Goal: Communication & Community: Answer question/provide support

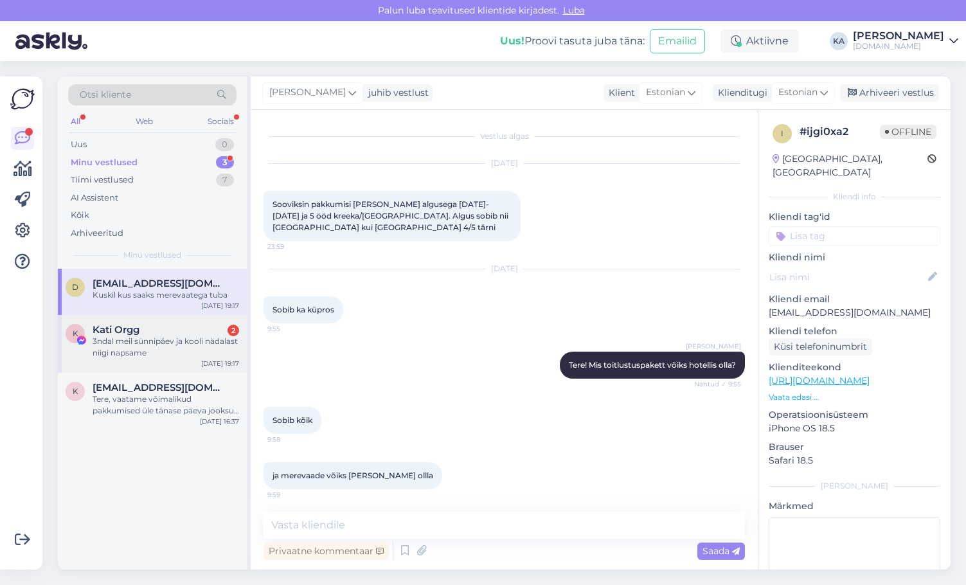
scroll to position [469, 0]
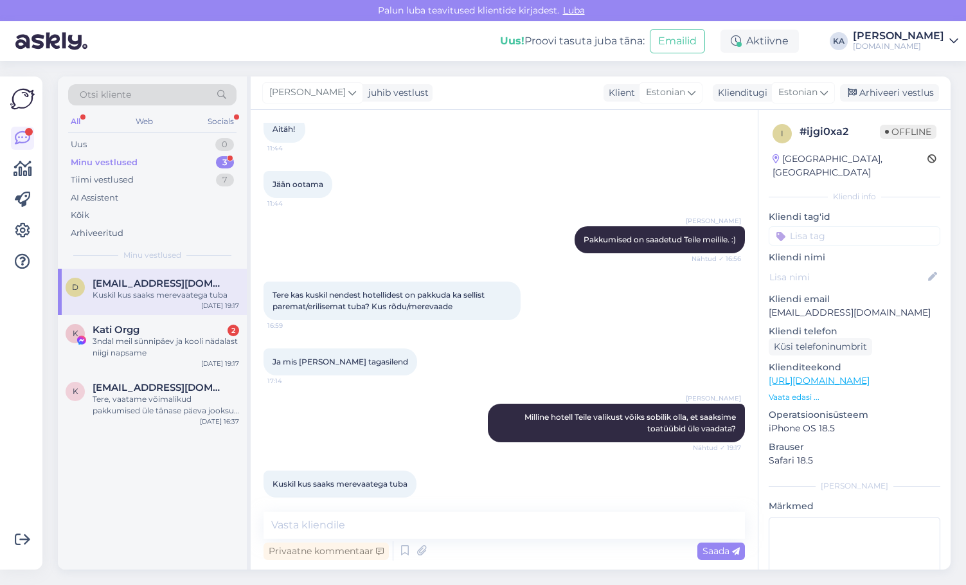
click at [119, 292] on div "Kuskil kus saaks merevaatega tuba" at bounding box center [166, 295] width 147 height 12
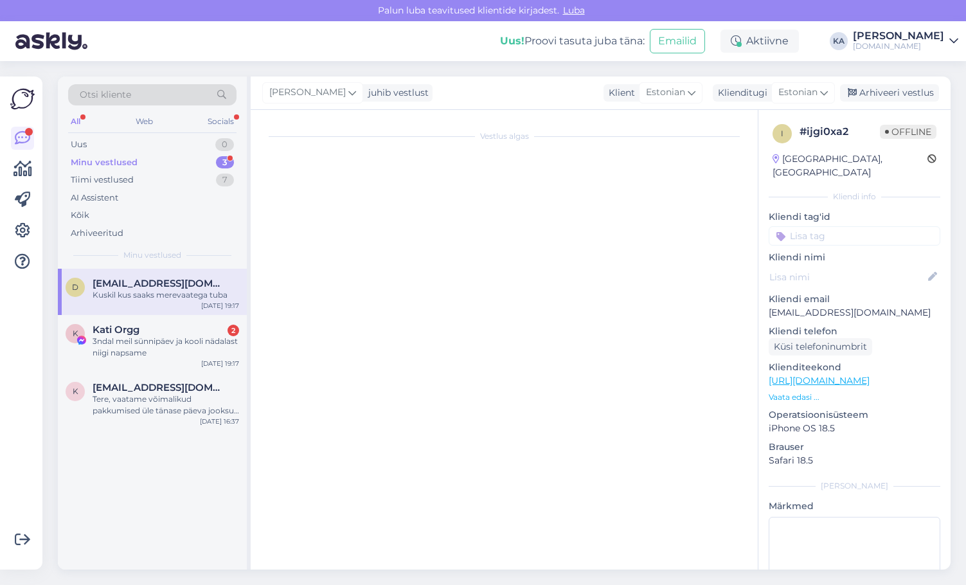
scroll to position [0, 0]
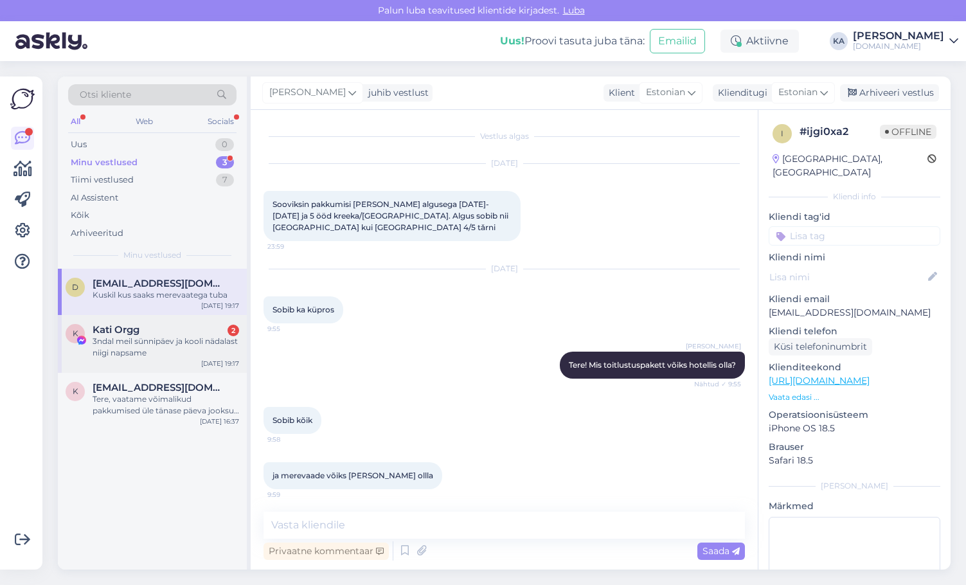
click at [105, 358] on div "3ndal meil sünnipäev ja kooli nädalast niigi napsame" at bounding box center [166, 347] width 147 height 23
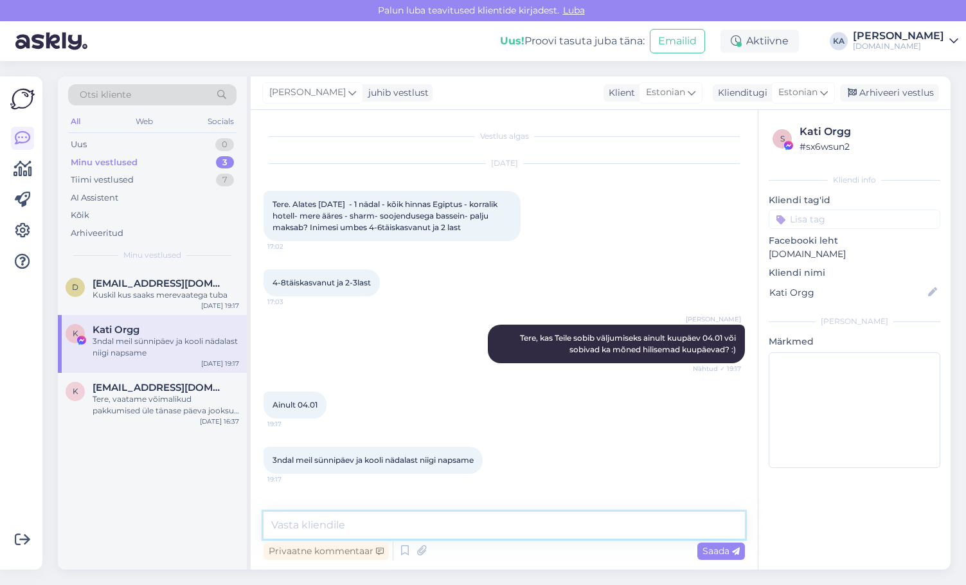
click at [325, 523] on textarea at bounding box center [505, 525] width 482 height 27
type textarea "V"
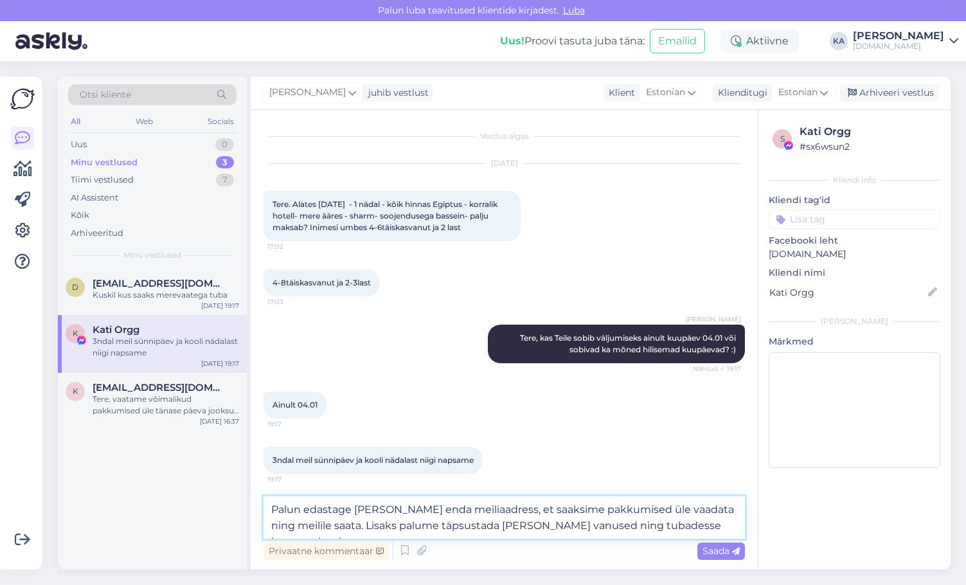
type textarea "Palun edastage [PERSON_NAME] enda meiliaadress, et saaksime pakkumised üle vaad…"
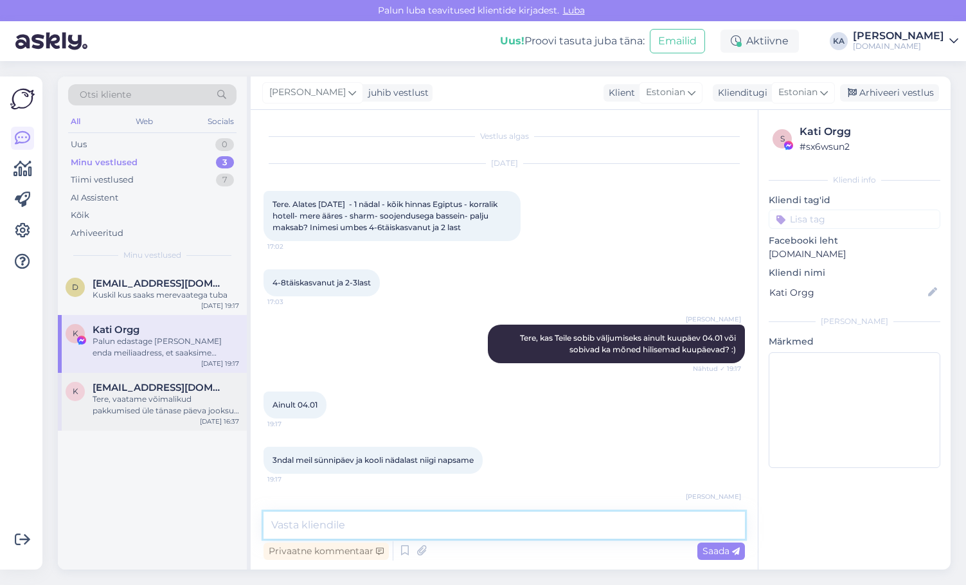
scroll to position [66, 0]
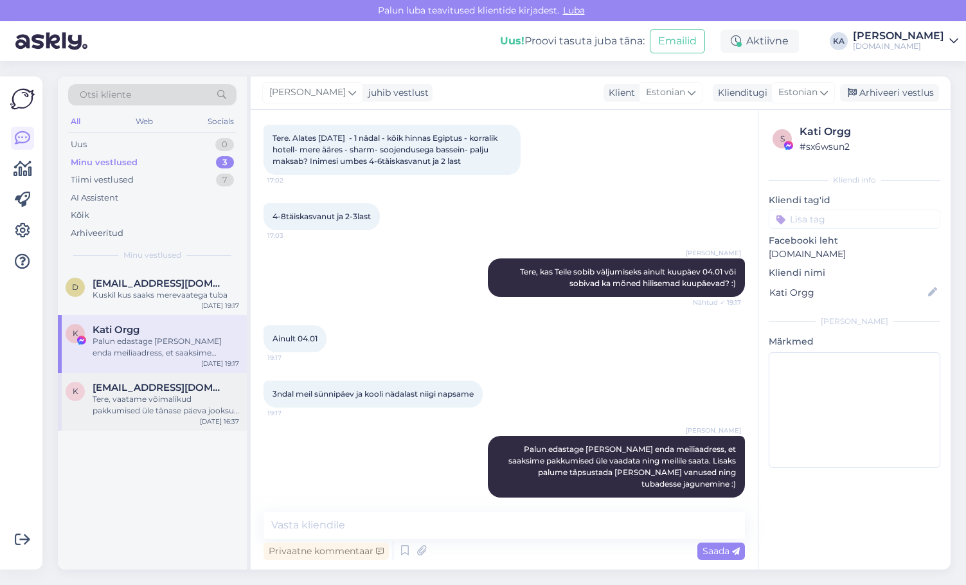
click at [169, 413] on div "Tere, vaatame võimalikud pakkumised üle tänase päeva jooksul ning saadame meili…" at bounding box center [166, 405] width 147 height 23
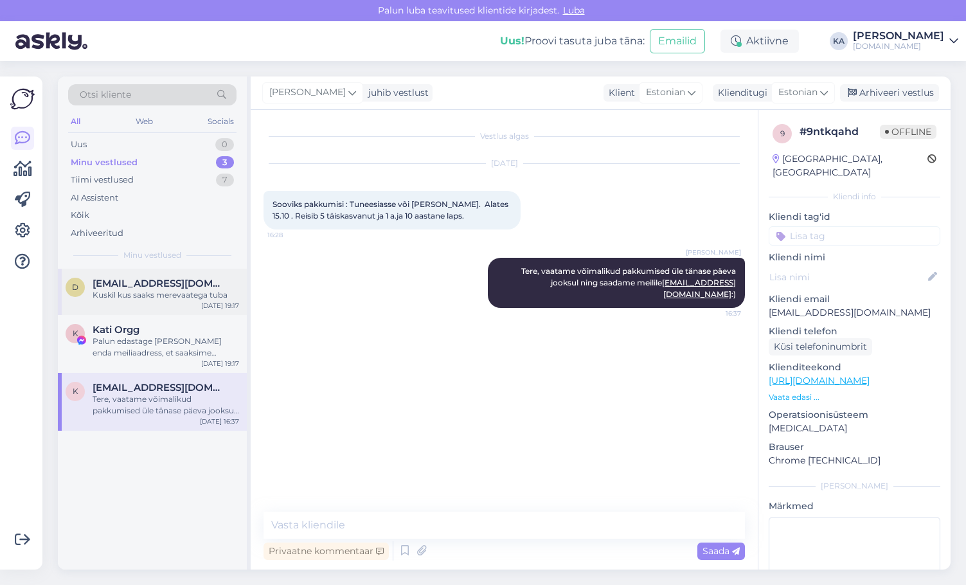
click at [141, 298] on div "Kuskil kus saaks merevaatega tuba" at bounding box center [166, 295] width 147 height 12
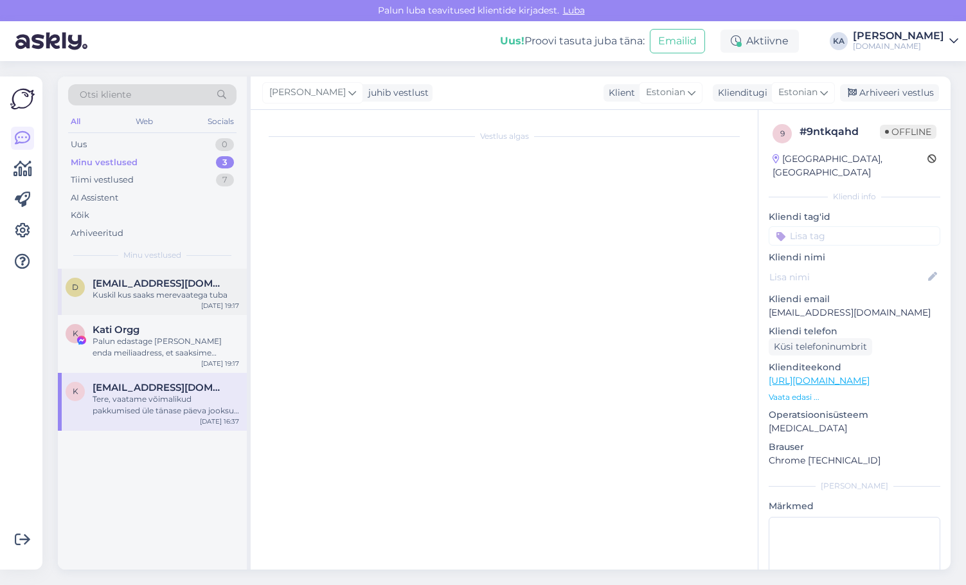
scroll to position [469, 0]
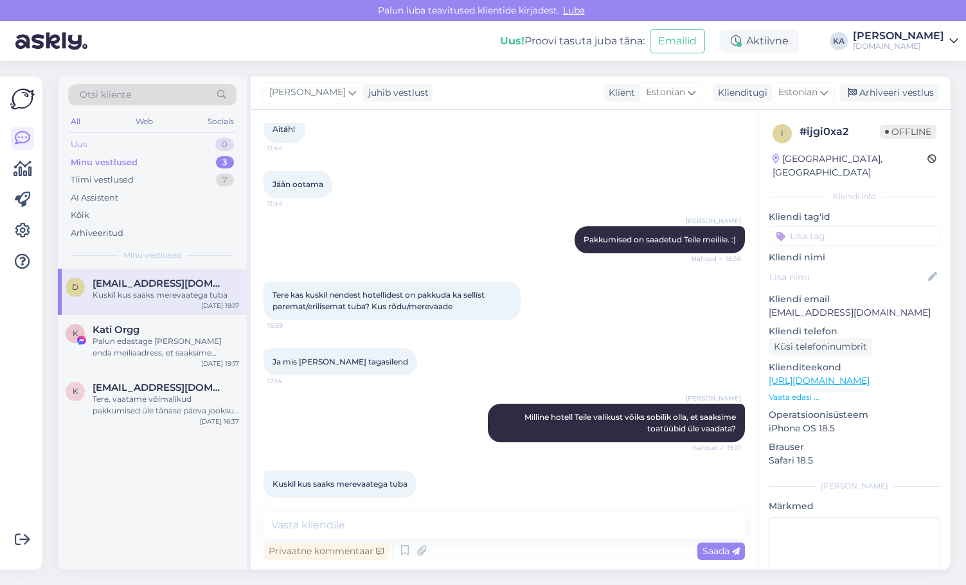
click at [111, 150] on div "Uus 0" at bounding box center [152, 145] width 168 height 18
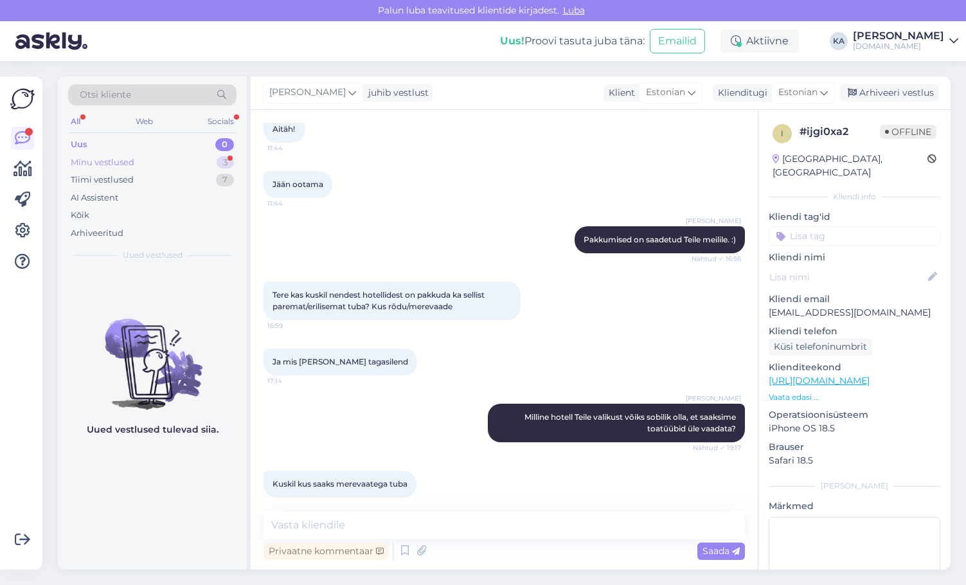
click at [137, 169] on div "Minu vestlused 3" at bounding box center [152, 163] width 168 height 18
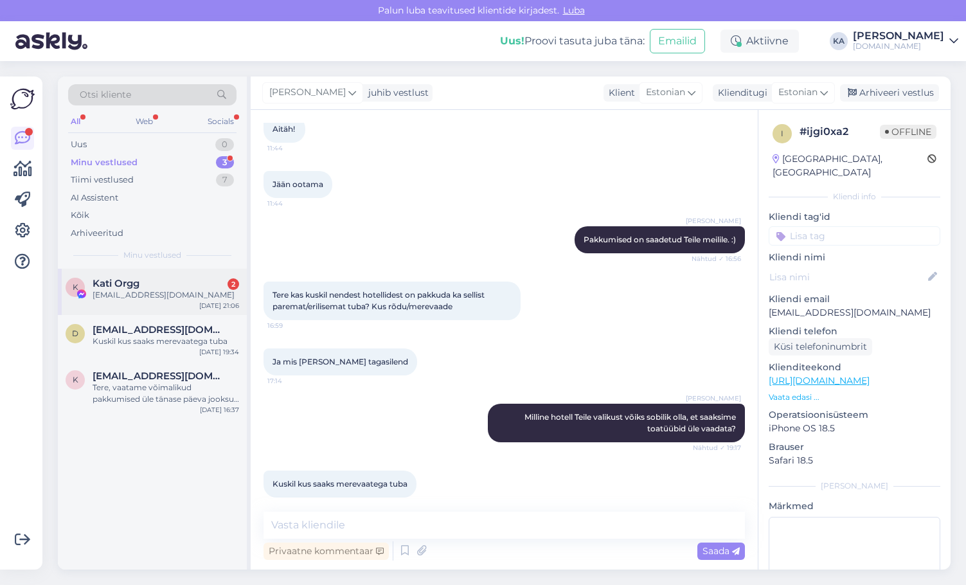
click at [119, 289] on div "[EMAIL_ADDRESS][DOMAIN_NAME]" at bounding box center [166, 295] width 147 height 12
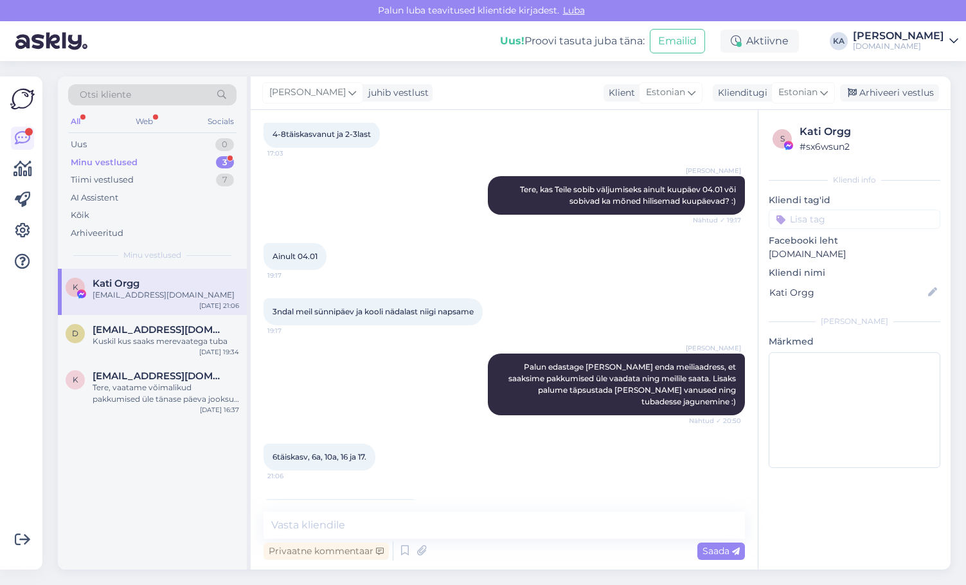
scroll to position [177, 0]
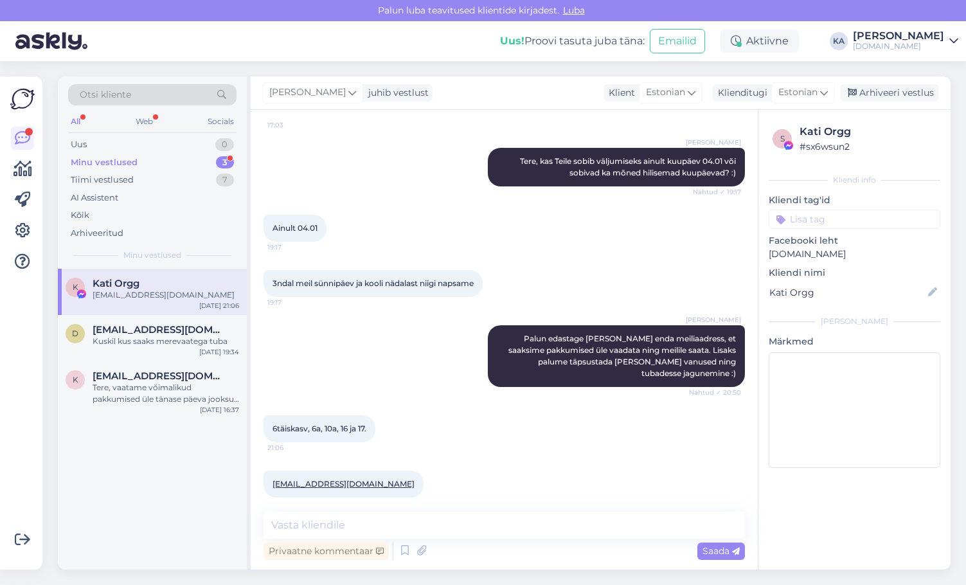
click at [341, 511] on div "Vestlus algas [DATE] Tere. Alates [DATE] - 1 nädal - kõik hinnas Egiptus - korr…" at bounding box center [504, 340] width 507 height 460
click at [330, 521] on textarea at bounding box center [505, 525] width 482 height 27
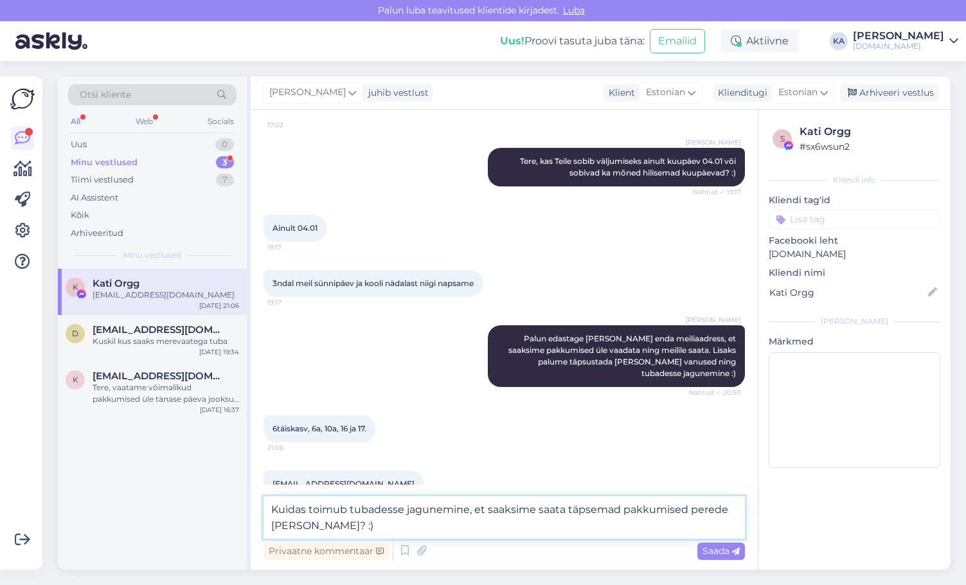
type textarea "Kuidas toimub tubadesse jagunemine, et saaksime saata täpsemad pakkumised pered…"
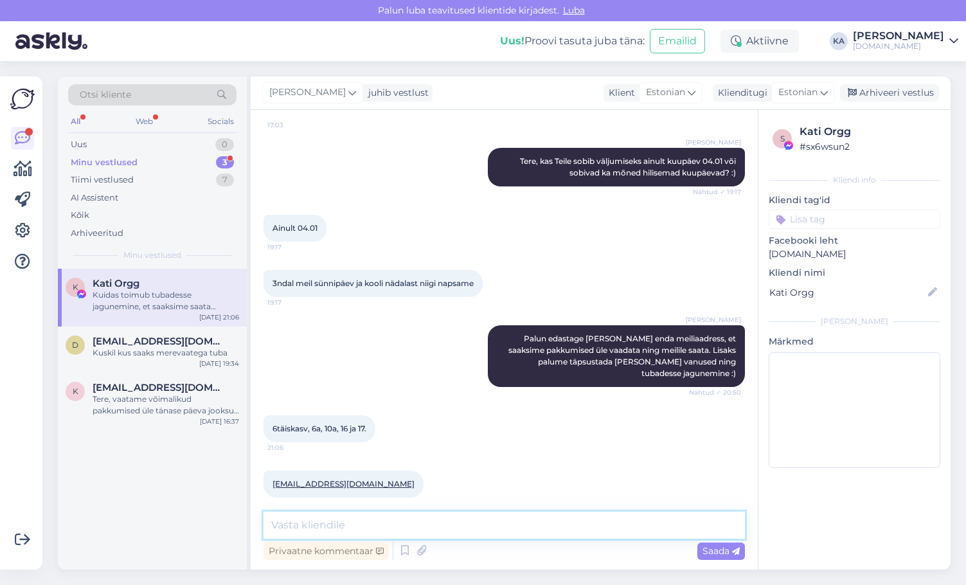
scroll to position [244, 0]
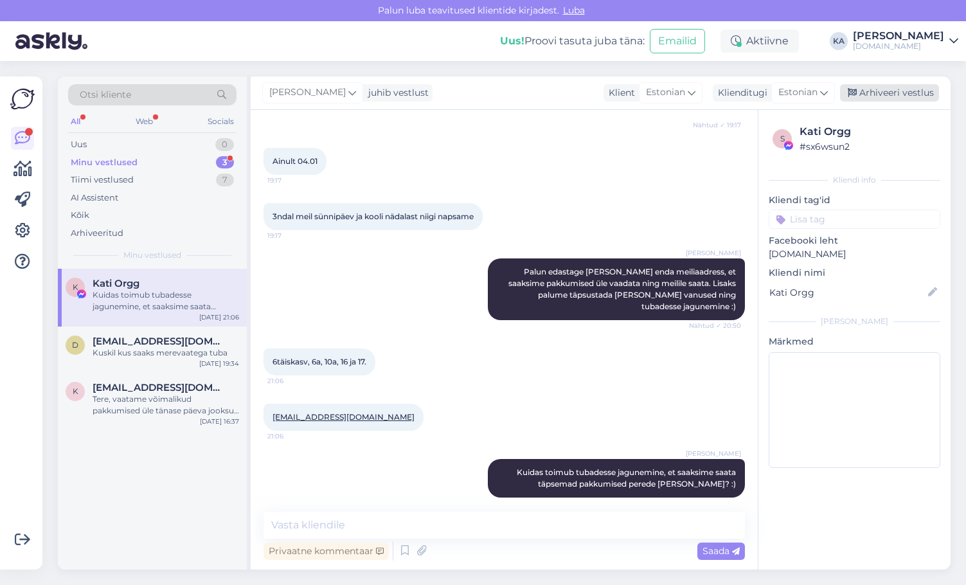
click at [900, 95] on div "Arhiveeri vestlus" at bounding box center [889, 92] width 99 height 17
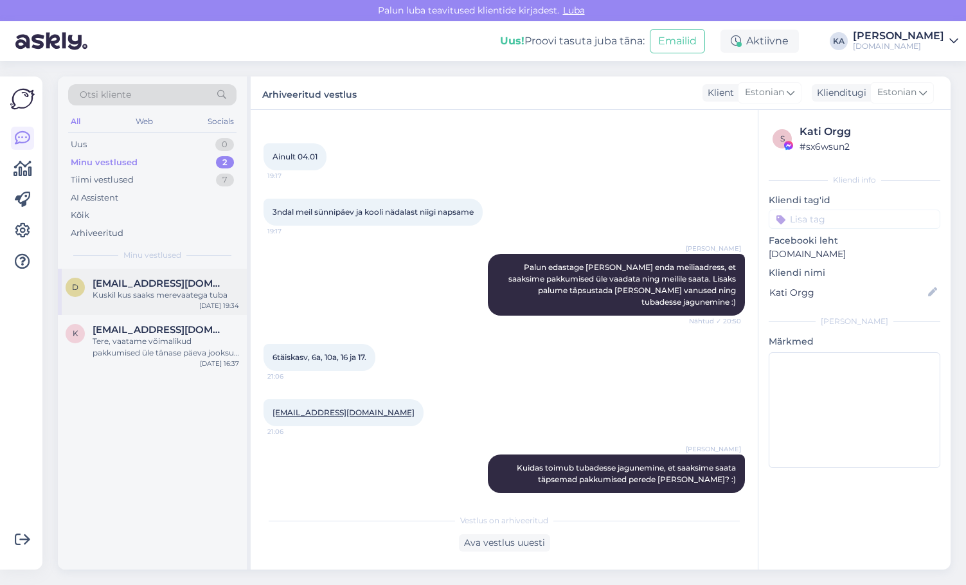
click at [143, 289] on div "Kuskil kus saaks merevaatega tuba" at bounding box center [166, 295] width 147 height 12
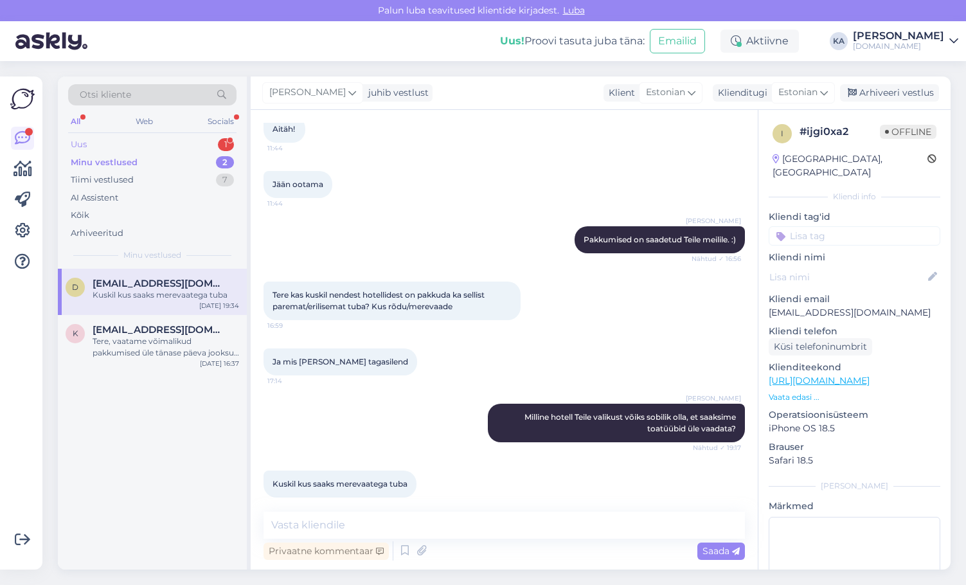
click at [107, 140] on div "Uus 1" at bounding box center [152, 145] width 168 height 18
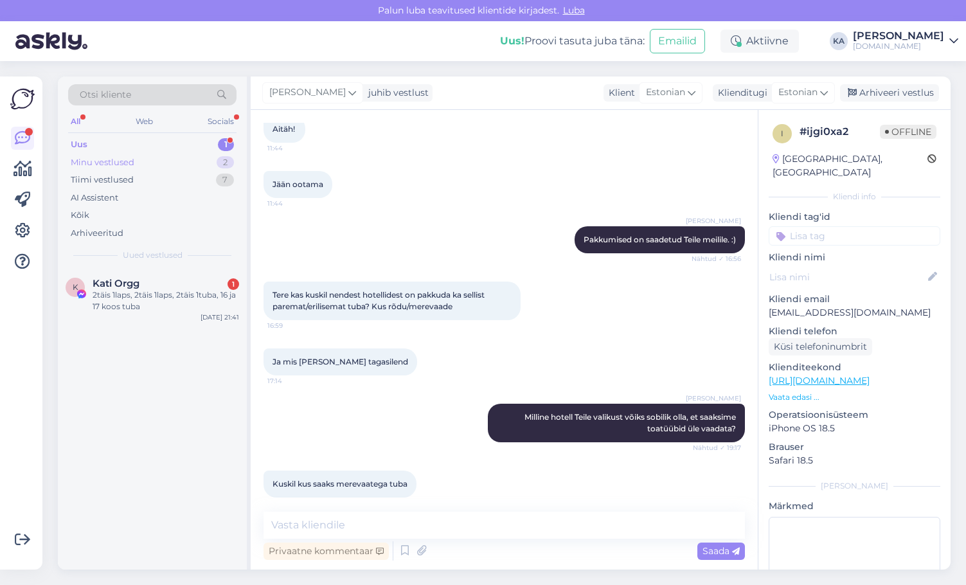
click at [101, 166] on div "Minu vestlused" at bounding box center [103, 162] width 64 height 13
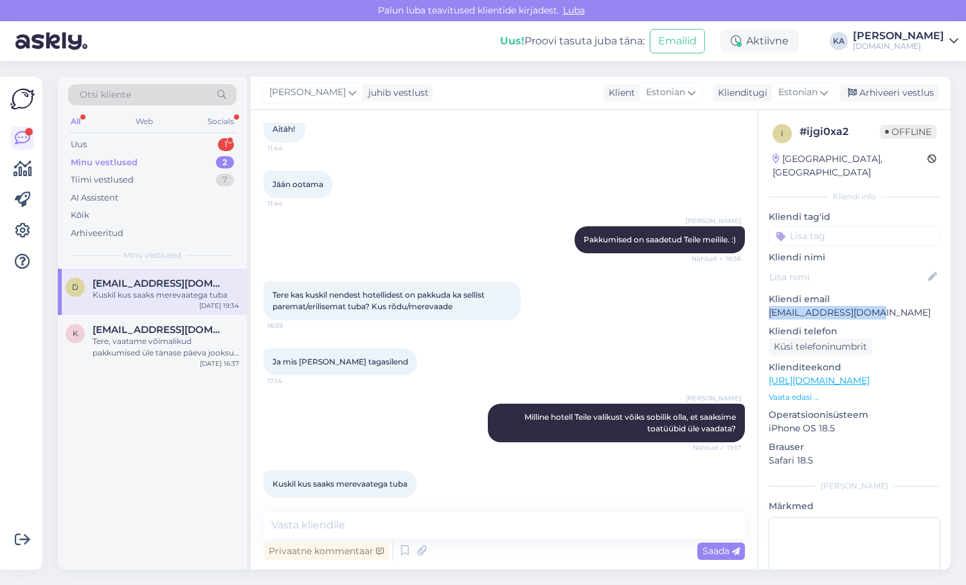
drag, startPoint x: 891, startPoint y: 304, endPoint x: 766, endPoint y: 303, distance: 125.4
click at [766, 303] on div "i # ijgi0xa2 Offline [GEOGRAPHIC_DATA], [GEOGRAPHIC_DATA] Kliendi info Kliendi …" at bounding box center [855, 381] width 192 height 542
copy p "[EMAIL_ADDRESS][DOMAIN_NAME]"
click at [331, 530] on textarea at bounding box center [505, 525] width 482 height 27
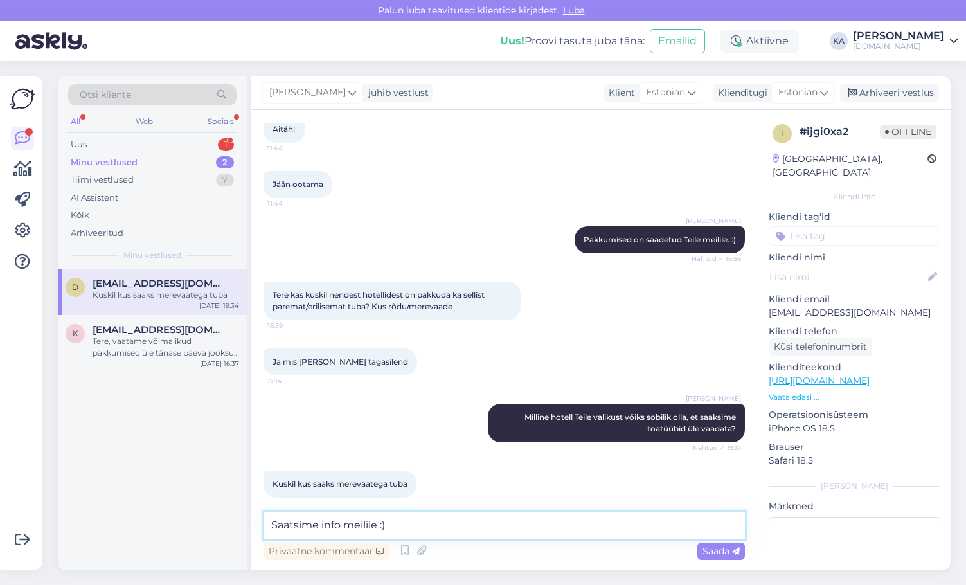
type textarea "Saatsime info meilile :)"
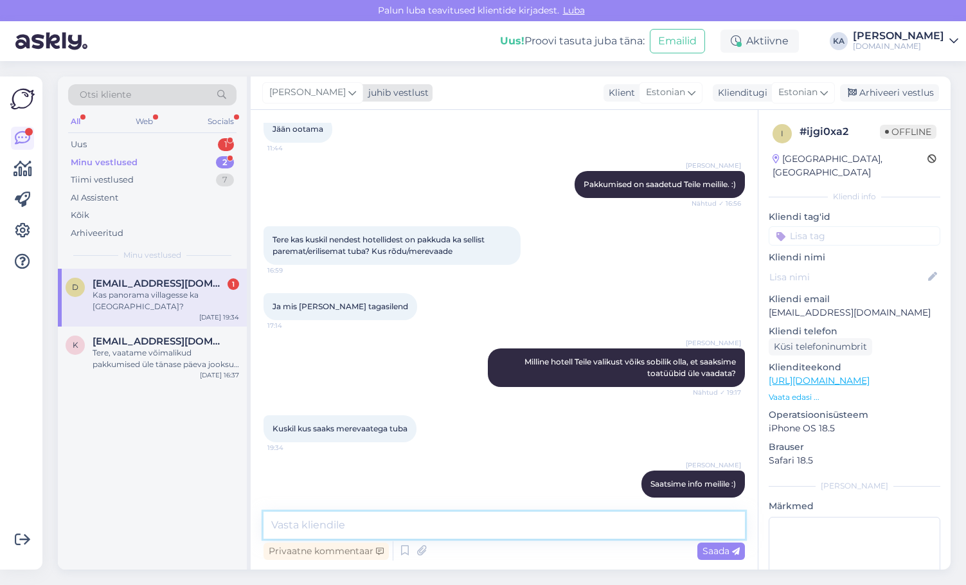
scroll to position [579, 0]
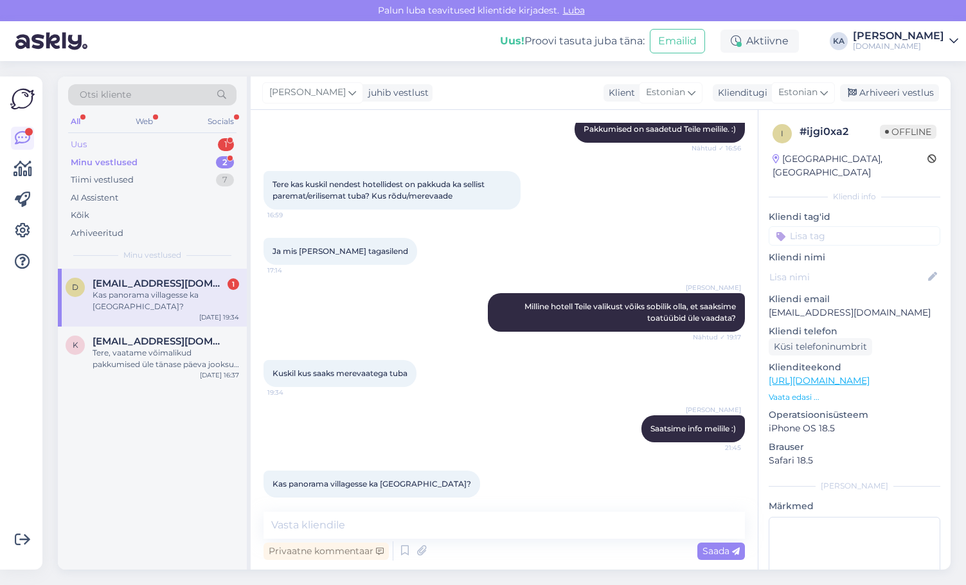
click at [125, 145] on div "Uus 1" at bounding box center [152, 145] width 168 height 18
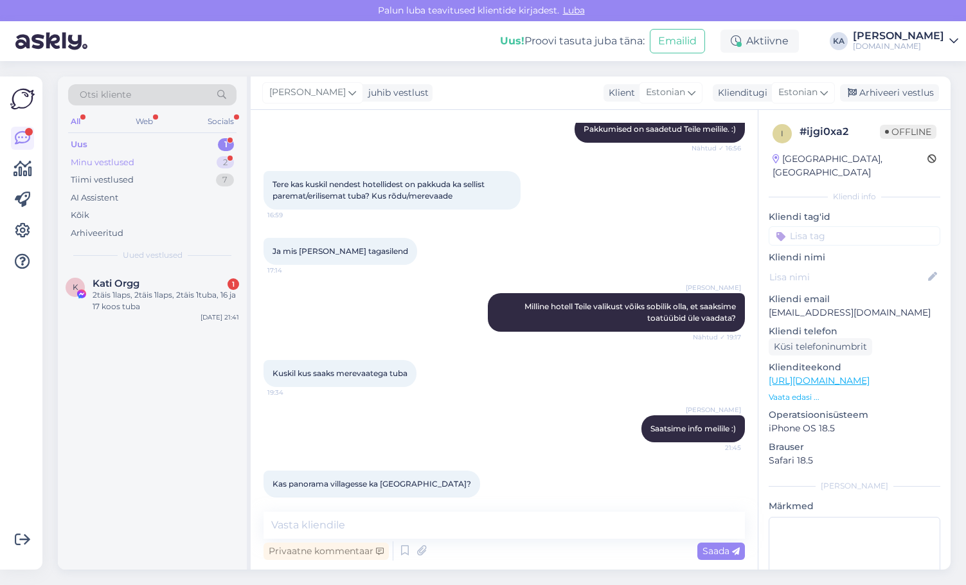
click at [118, 166] on div "Minu vestlused" at bounding box center [103, 162] width 64 height 13
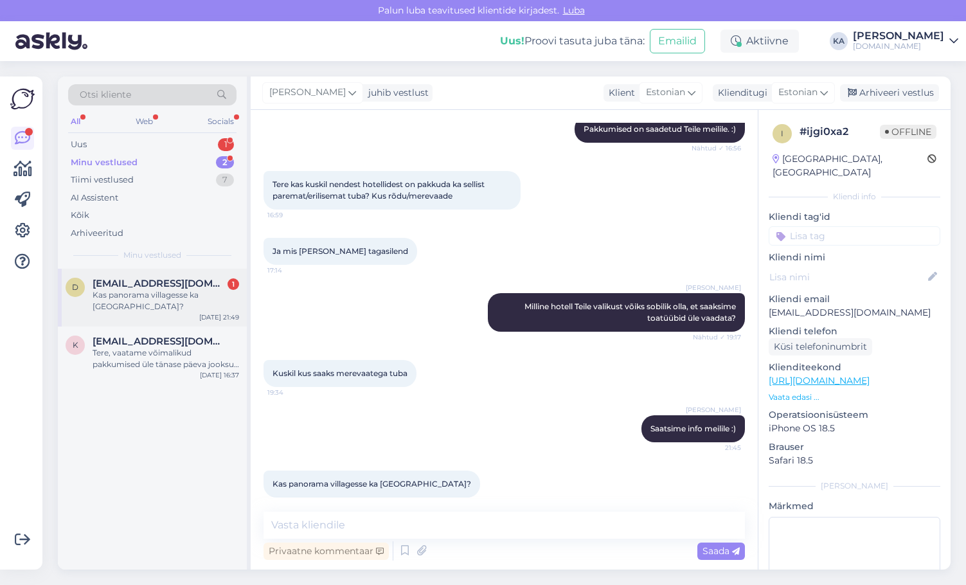
drag, startPoint x: 116, startPoint y: 291, endPoint x: 104, endPoint y: 293, distance: 11.6
click at [104, 293] on div "Kas panorama villagesse ka [GEOGRAPHIC_DATA]?" at bounding box center [166, 300] width 147 height 23
click at [305, 88] on span "[PERSON_NAME]" at bounding box center [307, 93] width 77 height 14
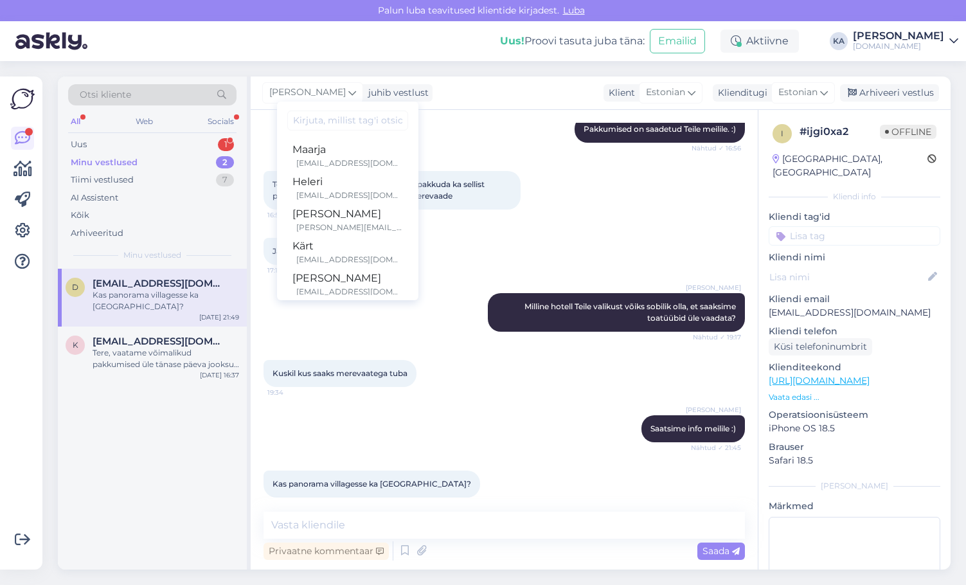
click at [314, 117] on input at bounding box center [347, 121] width 121 height 20
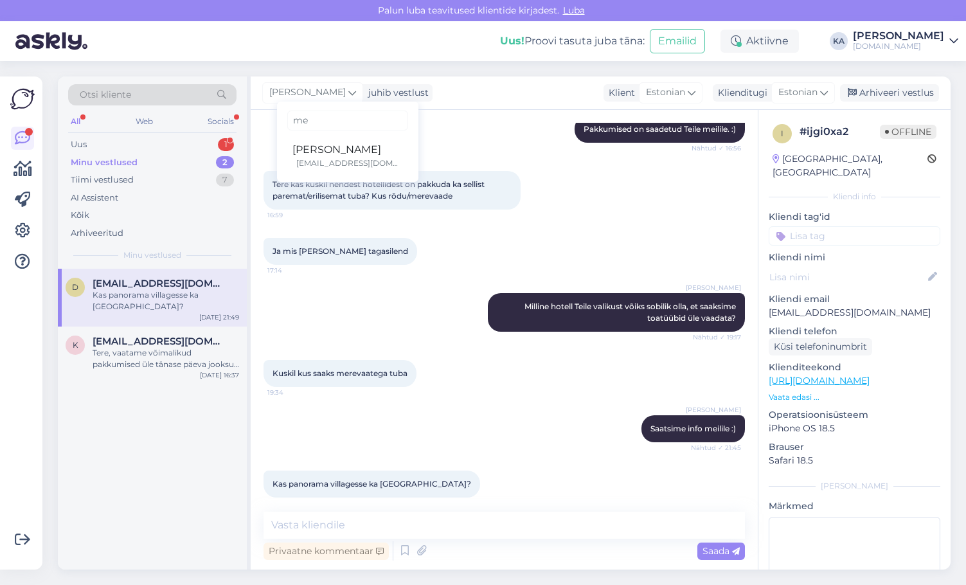
type input "me"
click at [293, 143] on div "[PERSON_NAME]" at bounding box center [348, 149] width 111 height 15
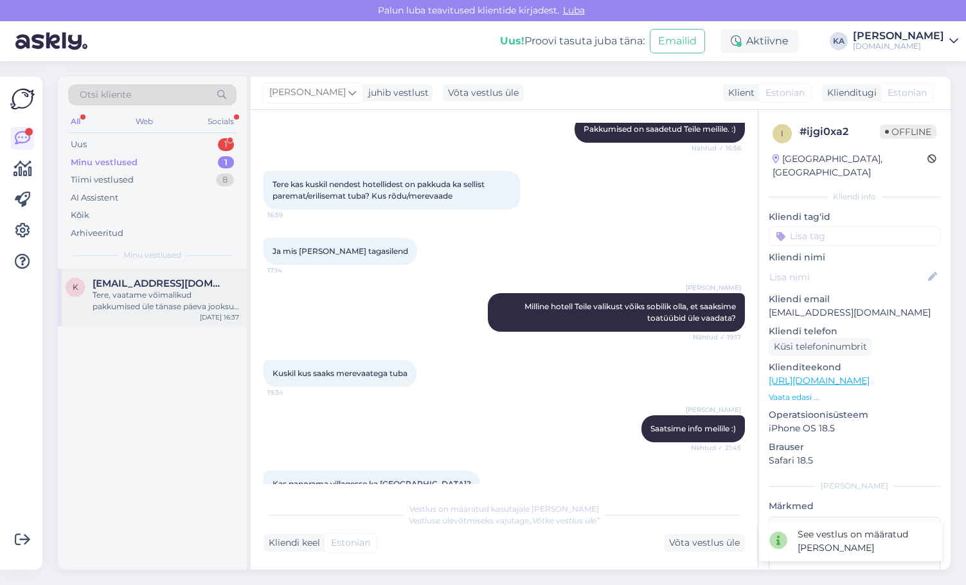
click at [177, 302] on div "Tere, vaatame võimalikud pakkumised üle tänase päeva jooksul ning saadame meili…" at bounding box center [166, 300] width 147 height 23
